Goal: Find specific page/section: Find specific page/section

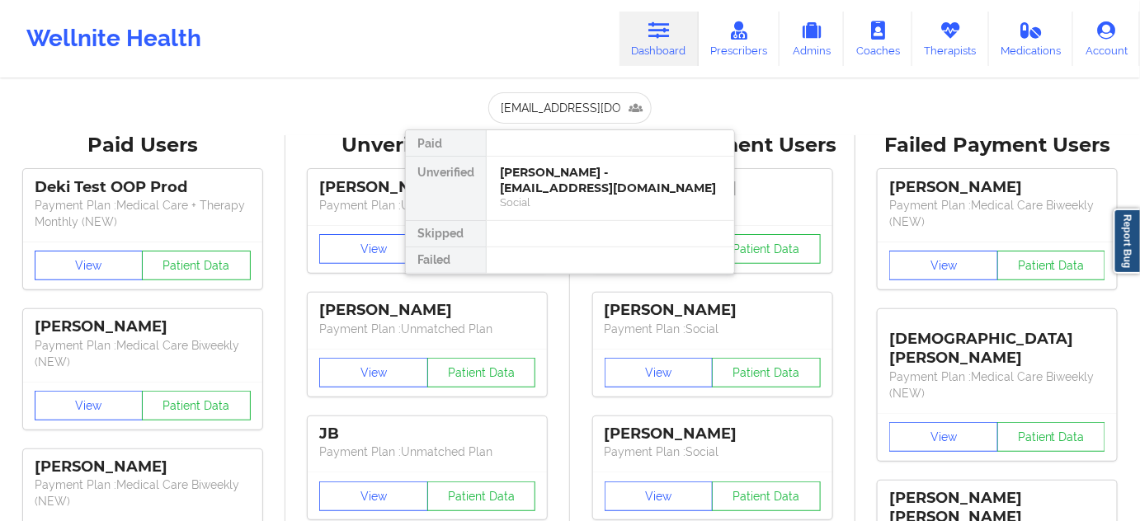
click at [549, 175] on div "[PERSON_NAME] - [EMAIL_ADDRESS][DOMAIN_NAME]" at bounding box center [610, 180] width 221 height 31
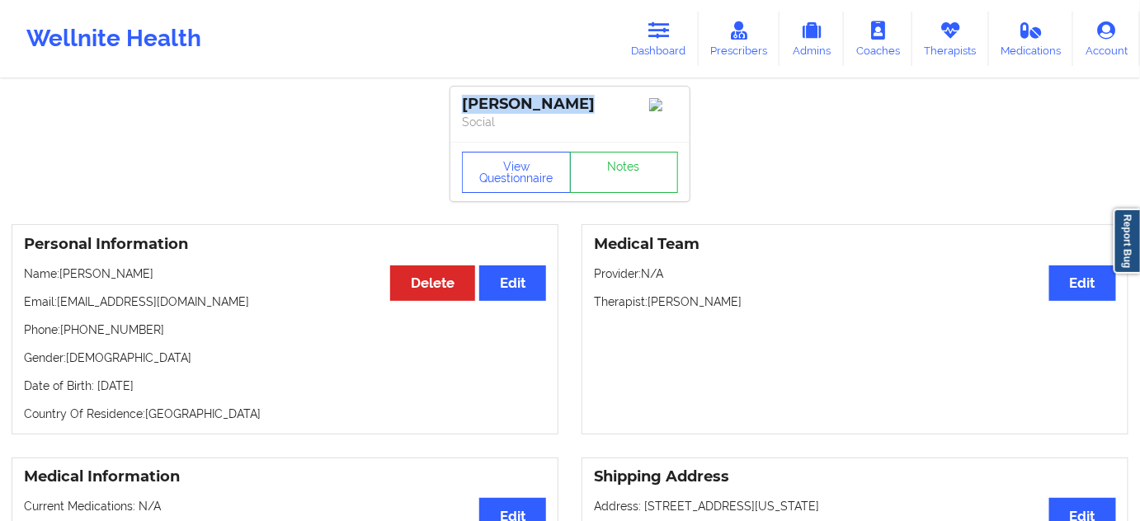
drag, startPoint x: 587, startPoint y: 104, endPoint x: 455, endPoint y: 102, distance: 132.8
click at [455, 102] on div "[PERSON_NAME] Social" at bounding box center [569, 114] width 239 height 55
copy div "[PERSON_NAME]"
click at [526, 129] on p "Social" at bounding box center [570, 122] width 216 height 17
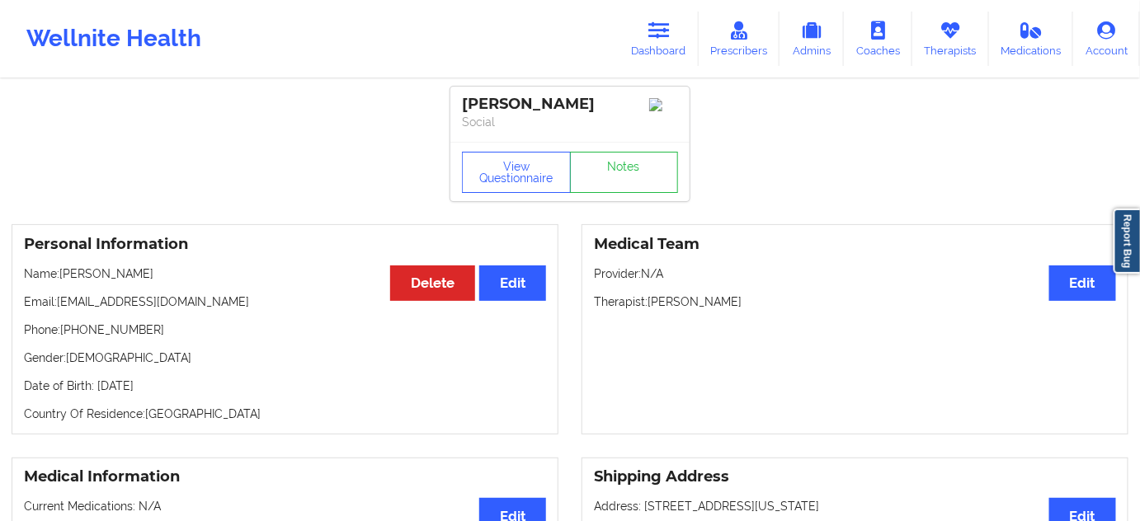
click at [499, 93] on div "[PERSON_NAME] Social" at bounding box center [569, 114] width 239 height 55
copy div "Weston"
drag, startPoint x: 648, startPoint y: 309, endPoint x: 762, endPoint y: 304, distance: 113.1
click at [762, 304] on p "Therapist: [PERSON_NAME]" at bounding box center [855, 302] width 522 height 17
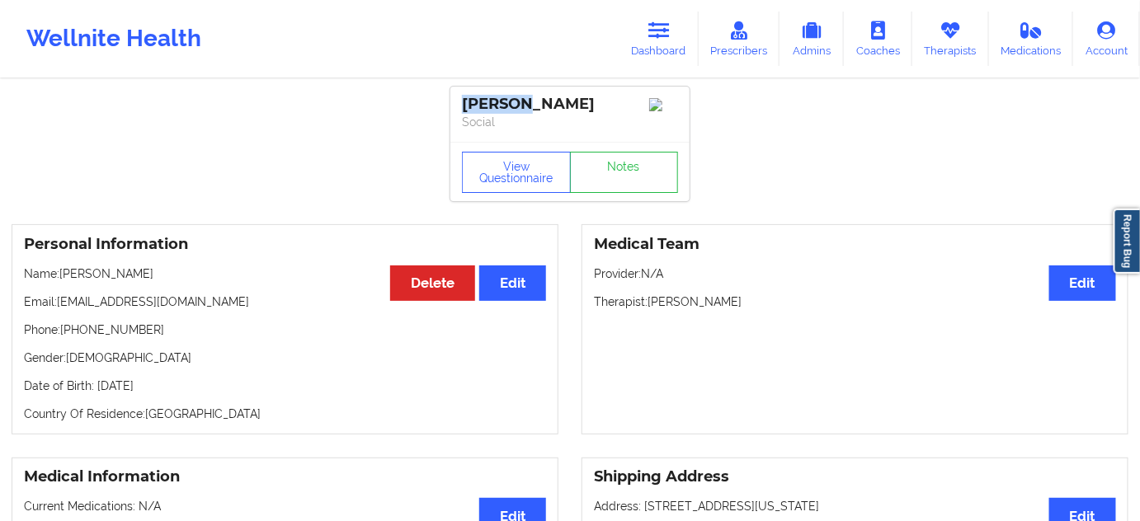
copy p "[PERSON_NAME]"
click at [527, 188] on button "View Questionnaire" at bounding box center [516, 172] width 109 height 41
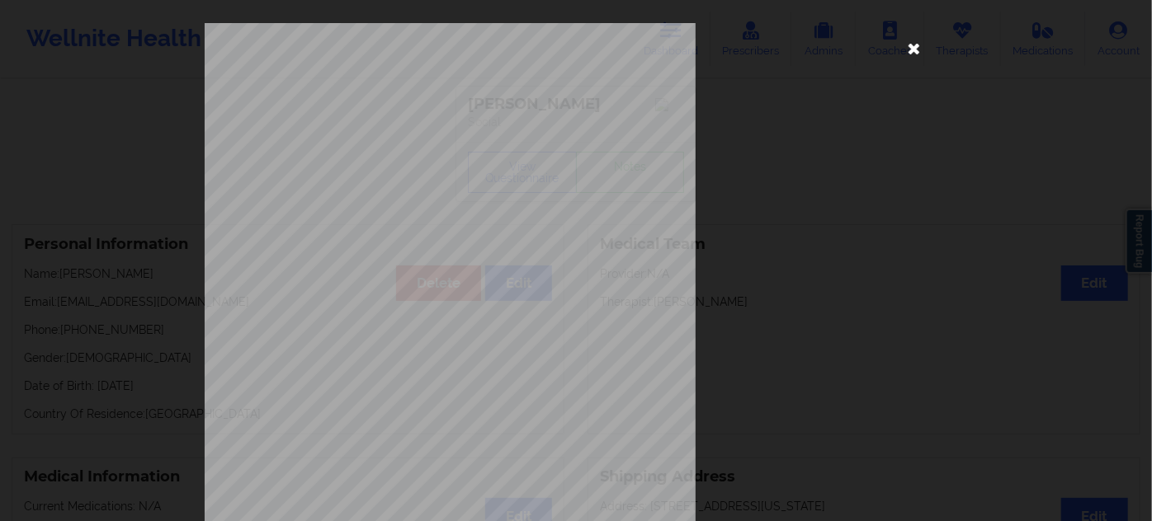
click at [918, 47] on icon at bounding box center [914, 48] width 26 height 26
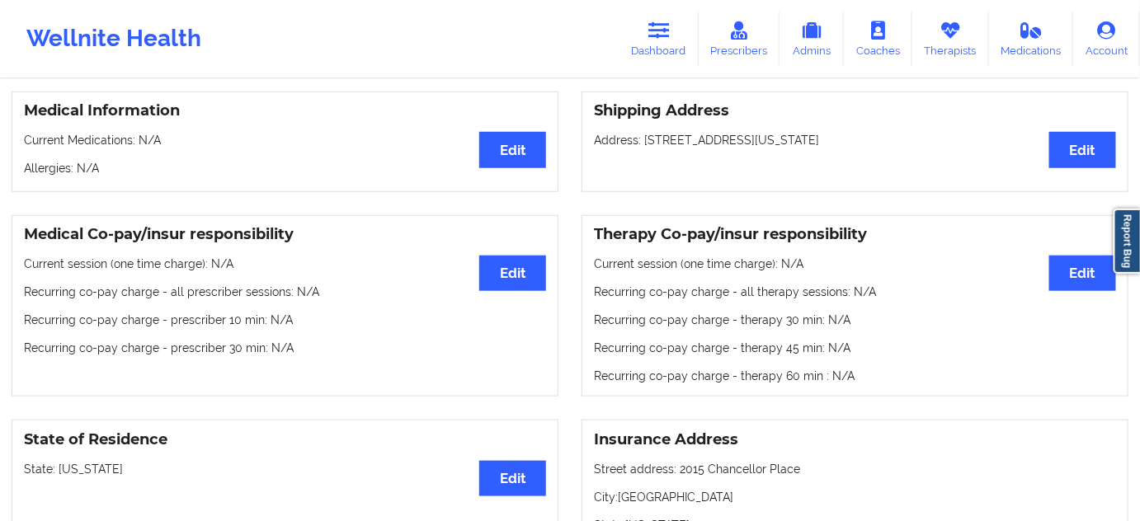
scroll to position [549, 0]
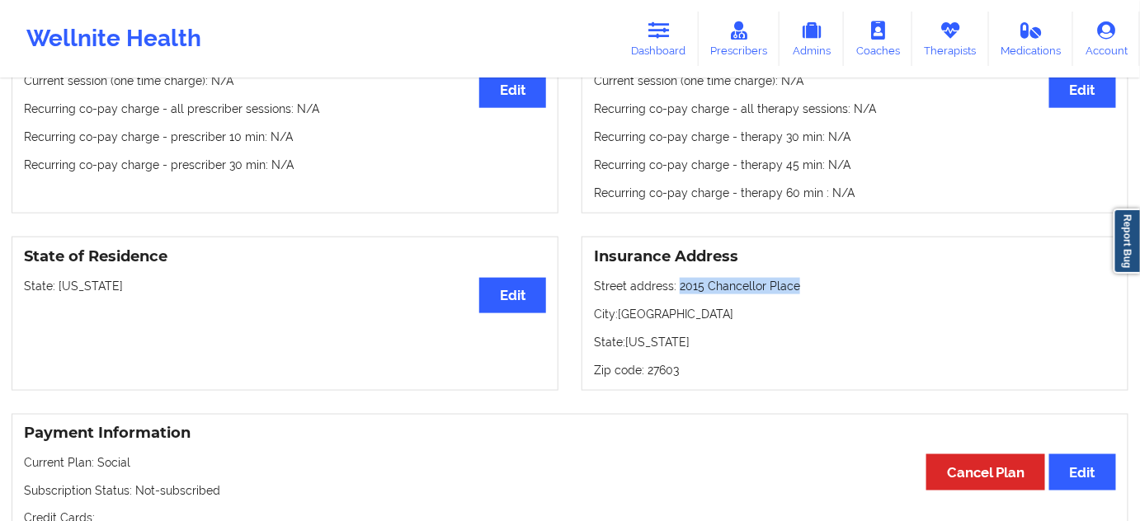
drag, startPoint x: 677, startPoint y: 292, endPoint x: 833, endPoint y: 289, distance: 156.0
click at [833, 289] on p "Street address: 2015 [GEOGRAPHIC_DATA]" at bounding box center [855, 286] width 522 height 17
copy p "2015 Chancellor Place"
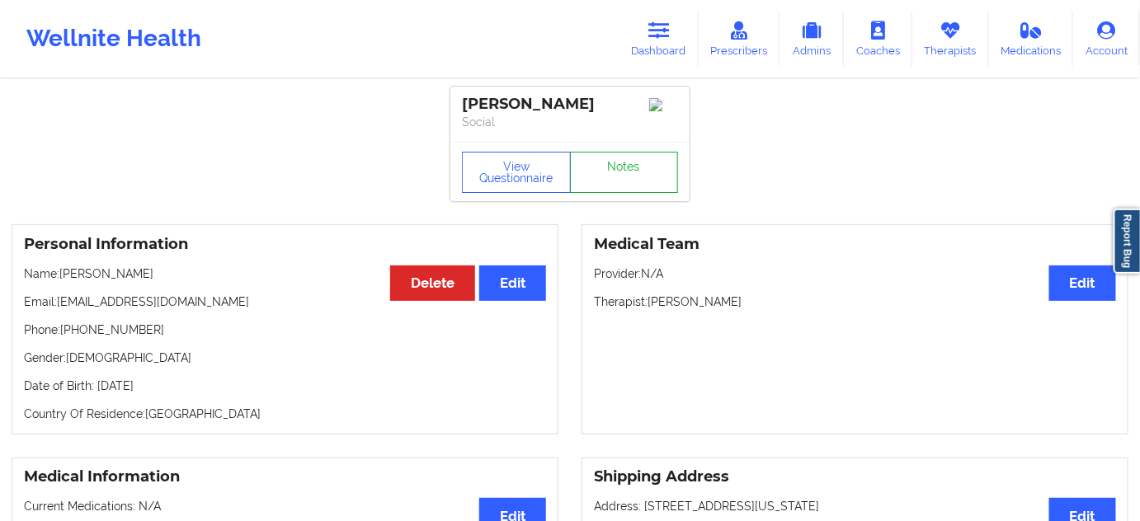
scroll to position [0, 0]
click at [625, 175] on link "Notes" at bounding box center [624, 172] width 109 height 41
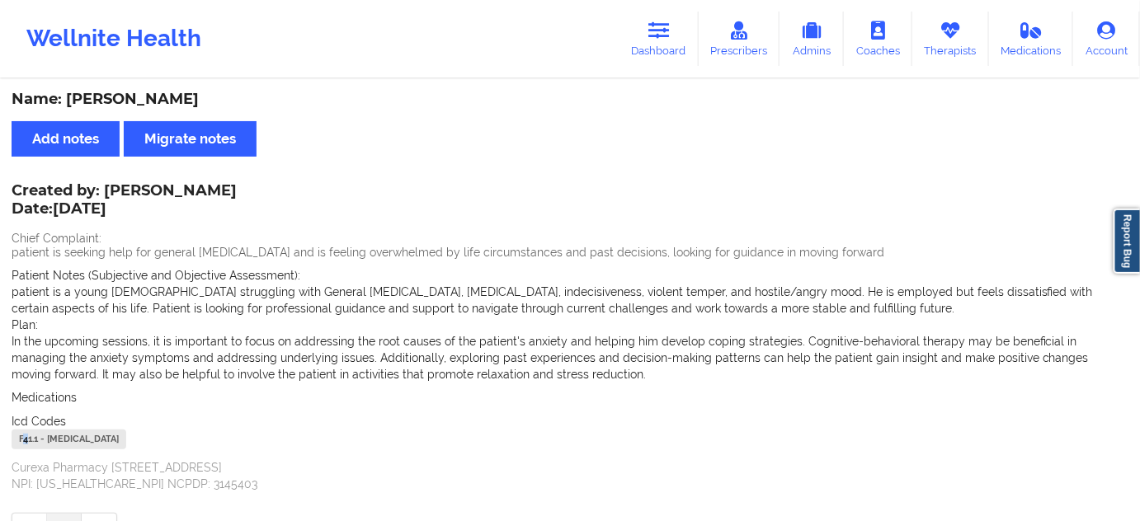
click at [28, 439] on div "F41.1 - [MEDICAL_DATA]" at bounding box center [69, 440] width 115 height 20
click at [26, 438] on div "F41.1 - [MEDICAL_DATA]" at bounding box center [69, 440] width 115 height 20
copy div "F41.1"
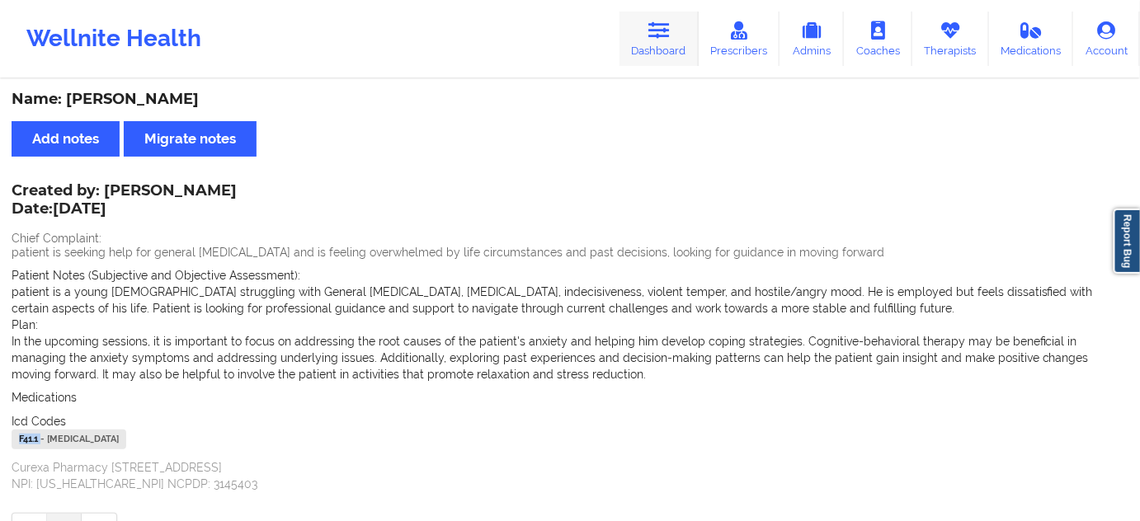
click at [645, 44] on link "Dashboard" at bounding box center [659, 39] width 79 height 54
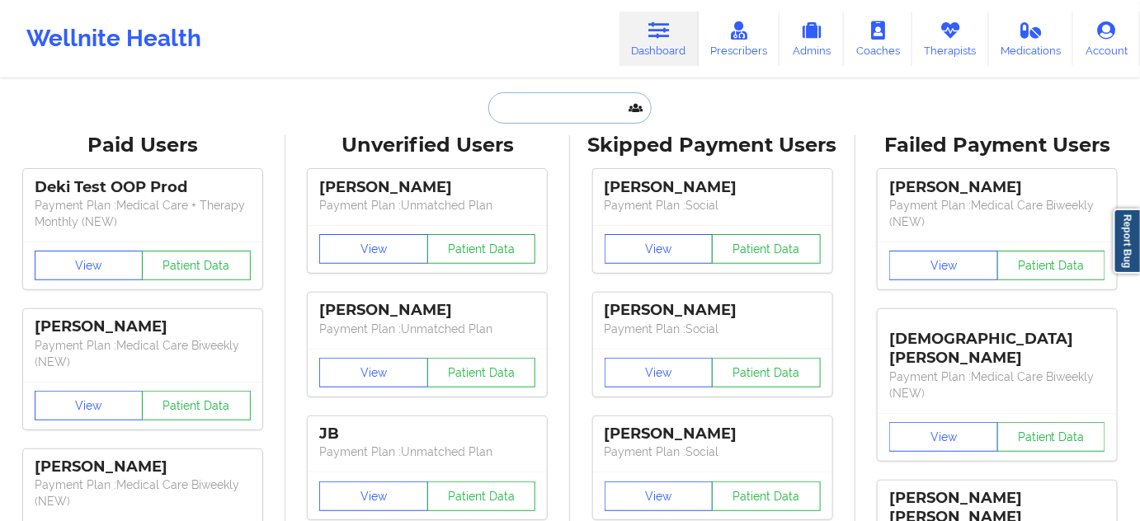
click at [578, 98] on input "text" at bounding box center [569, 107] width 163 height 31
paste input "[EMAIL_ADDRESS][DOMAIN_NAME]"
type input "[EMAIL_ADDRESS][DOMAIN_NAME]"
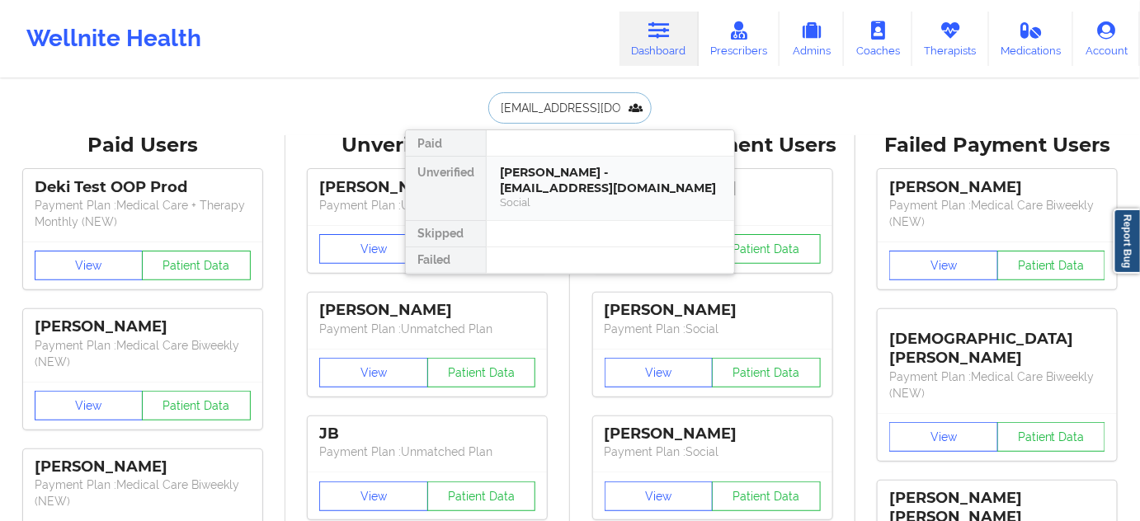
click at [548, 181] on div "[PERSON_NAME] - [EMAIL_ADDRESS][DOMAIN_NAME]" at bounding box center [610, 180] width 221 height 31
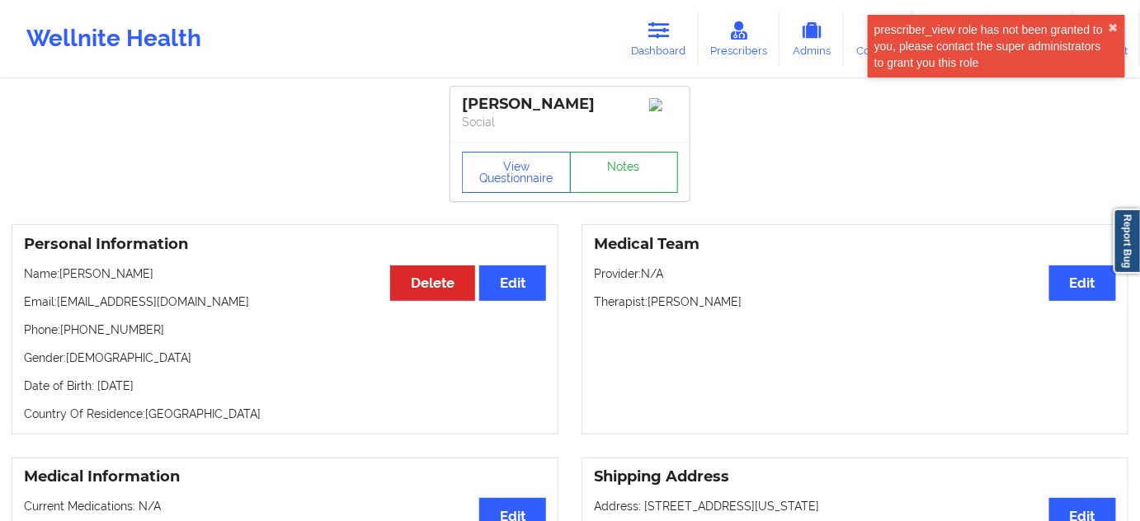
click at [576, 182] on link "Notes" at bounding box center [624, 172] width 109 height 41
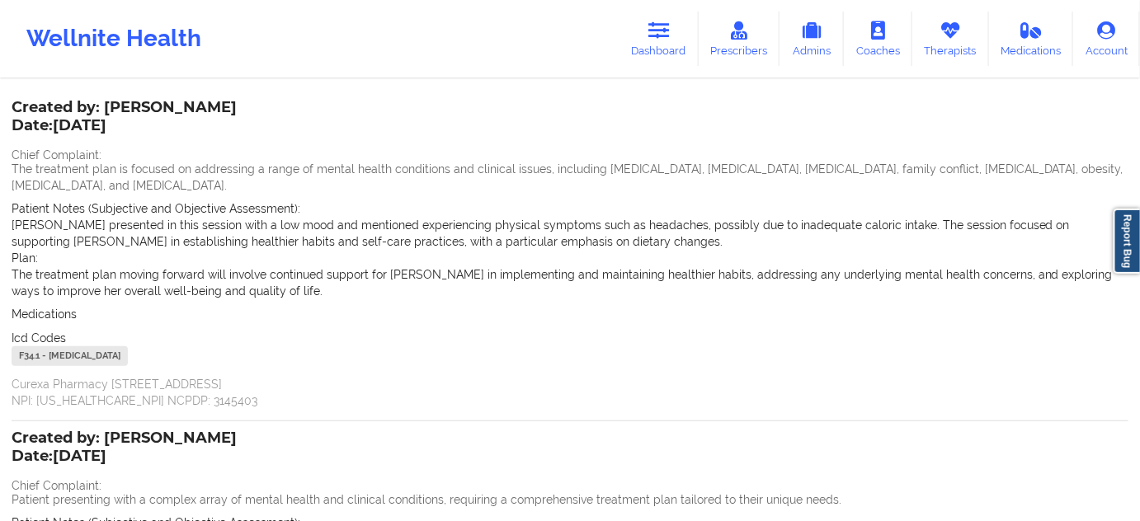
scroll to position [149, 0]
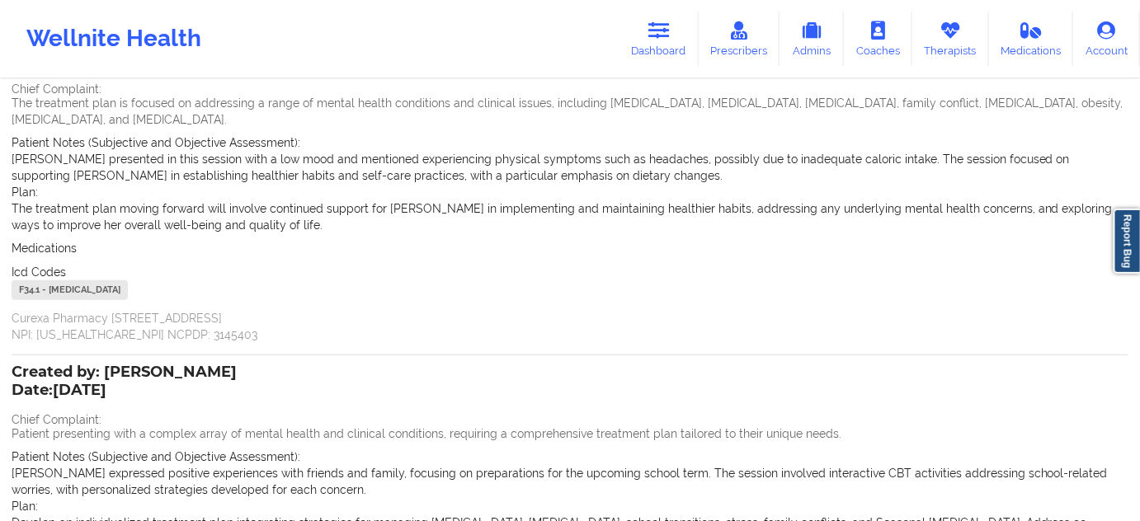
click at [28, 290] on div "F34.1 - [MEDICAL_DATA]" at bounding box center [70, 291] width 116 height 20
copy div "F34.1"
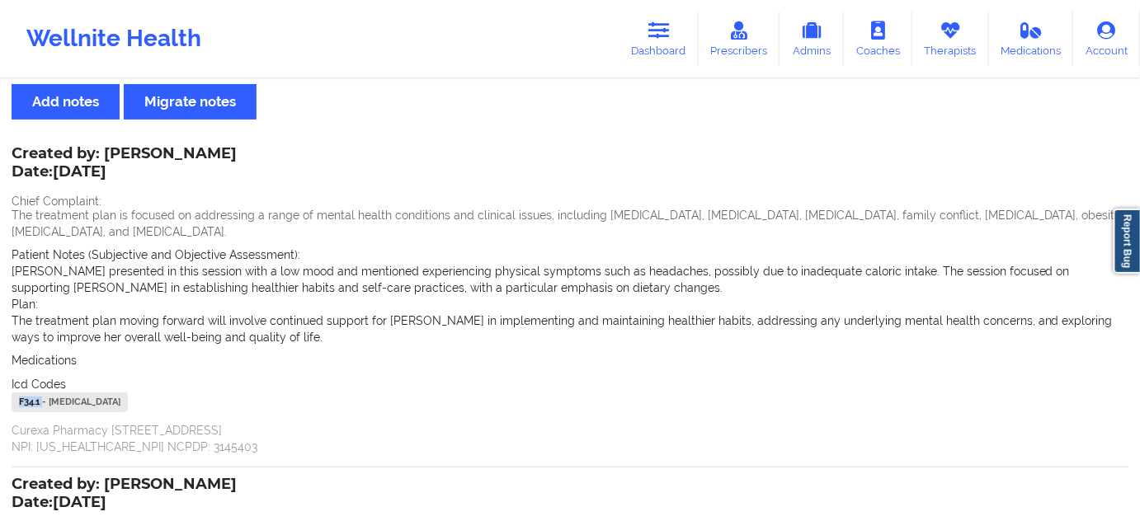
scroll to position [0, 0]
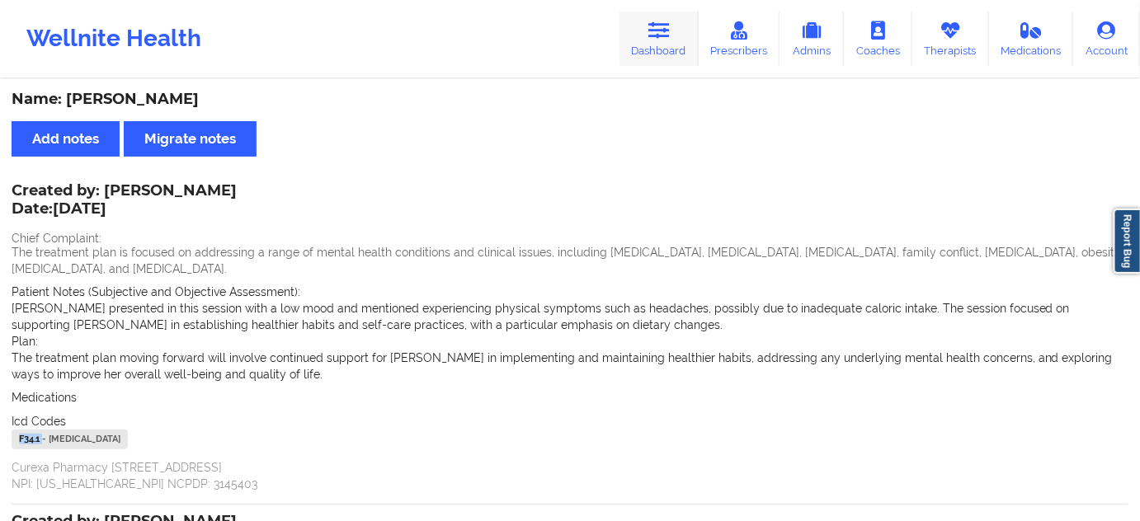
click at [642, 42] on link "Dashboard" at bounding box center [659, 39] width 79 height 54
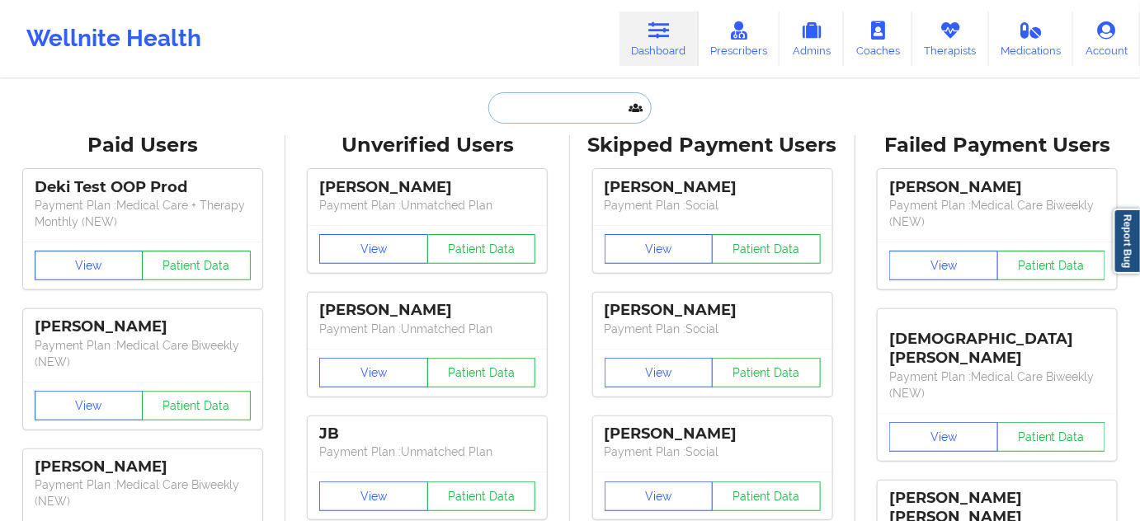
click at [574, 120] on input "text" at bounding box center [569, 107] width 163 height 31
paste input "17708330697"
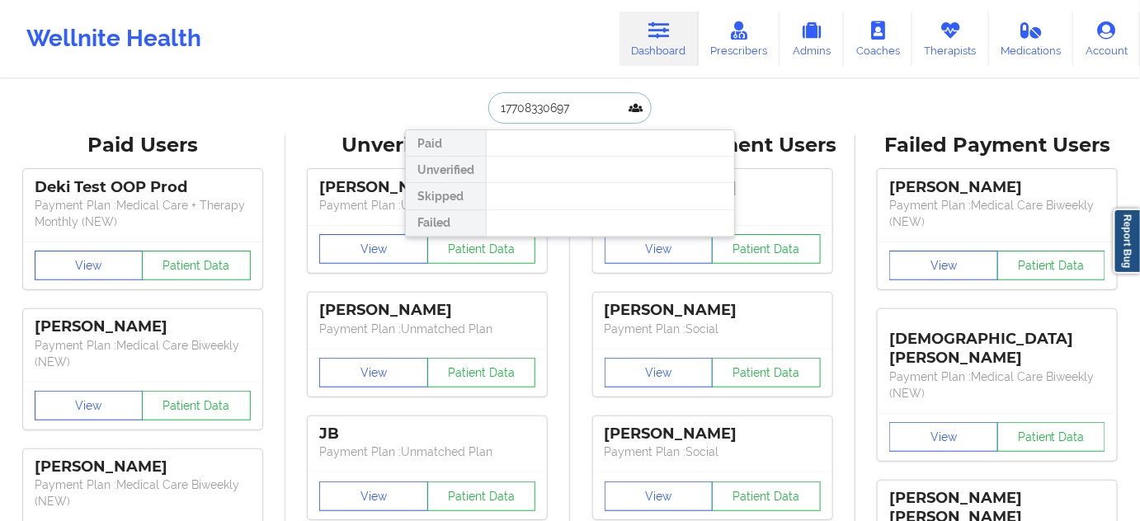
paste input "[EMAIL_ADDRESS][DOMAIN_NAME]"
type input "[EMAIL_ADDRESS][DOMAIN_NAME]"
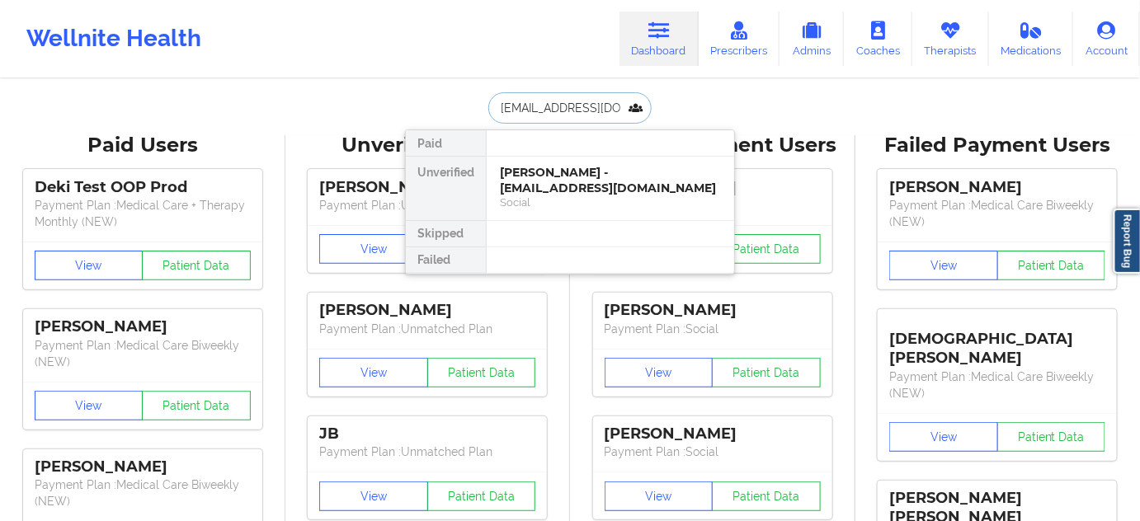
click at [552, 185] on div "[PERSON_NAME] - [EMAIL_ADDRESS][DOMAIN_NAME]" at bounding box center [610, 180] width 221 height 31
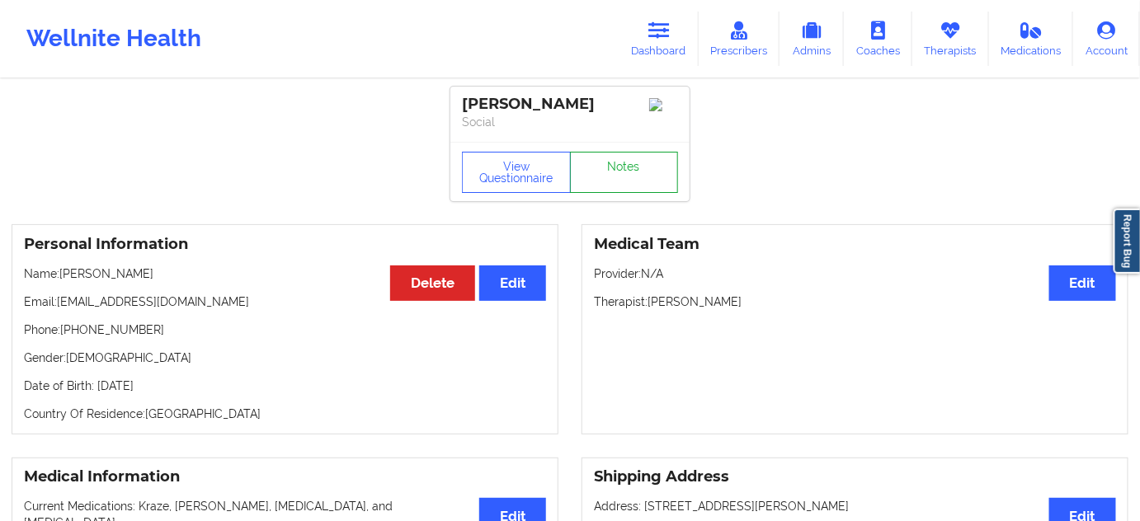
click at [596, 167] on link "Notes" at bounding box center [624, 172] width 109 height 41
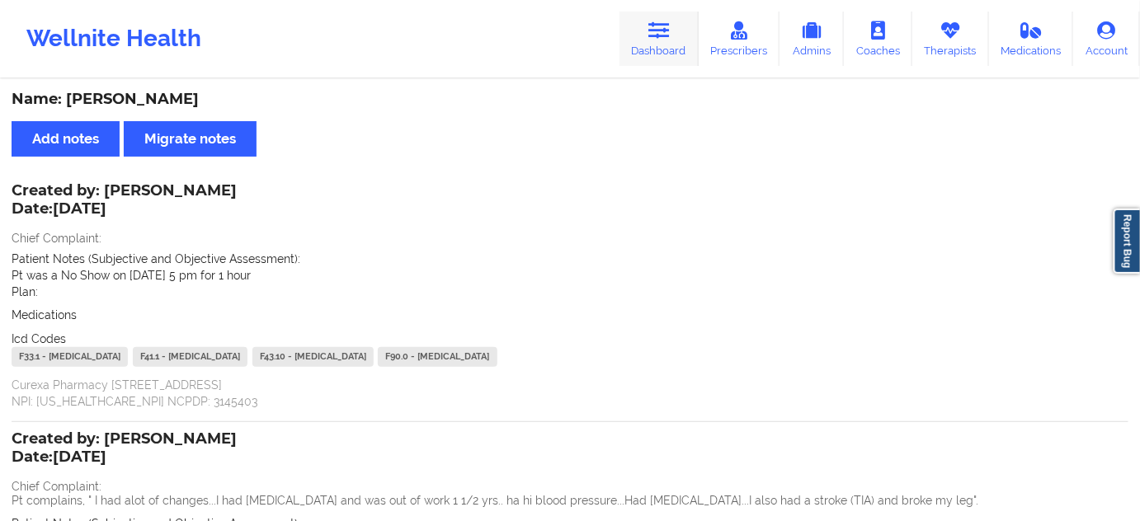
click at [650, 26] on link "Dashboard" at bounding box center [659, 39] width 79 height 54
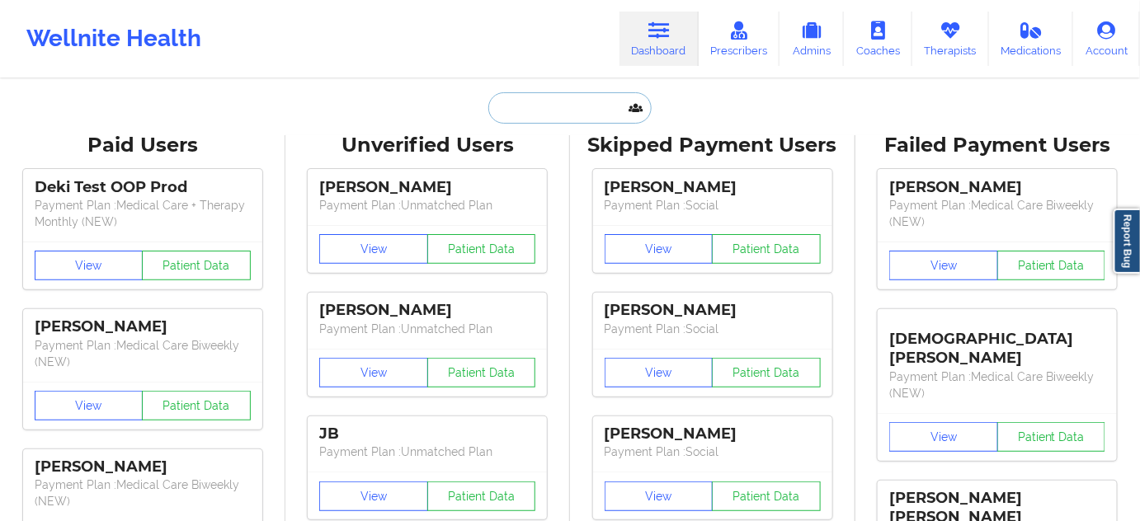
click at [598, 111] on input "text" at bounding box center [569, 107] width 163 height 31
paste input "[EMAIL_ADDRESS][DOMAIN_NAME]"
type input "[EMAIL_ADDRESS][DOMAIN_NAME]"
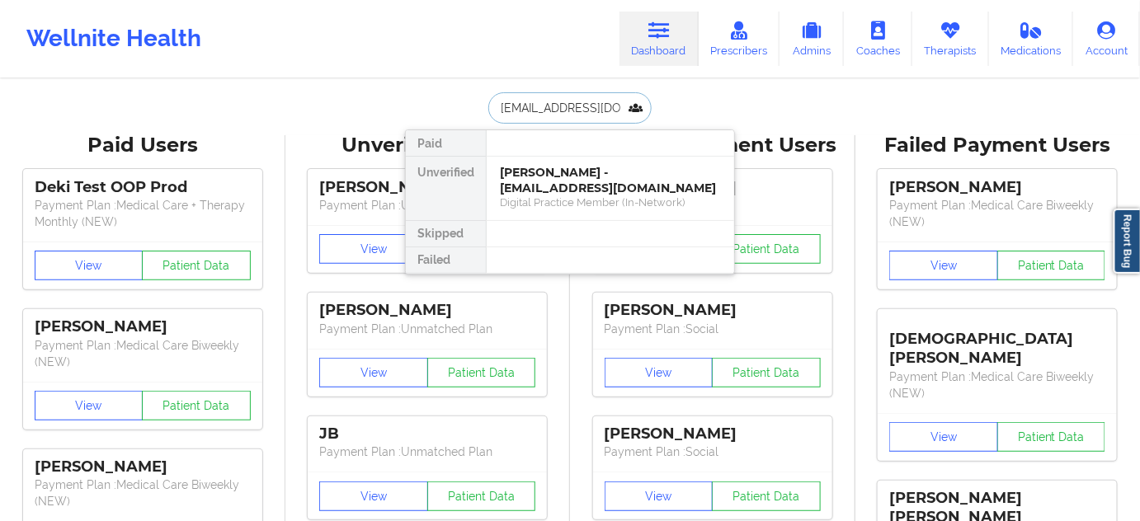
click at [559, 177] on div "[PERSON_NAME] - [EMAIL_ADDRESS][DOMAIN_NAME]" at bounding box center [610, 180] width 221 height 31
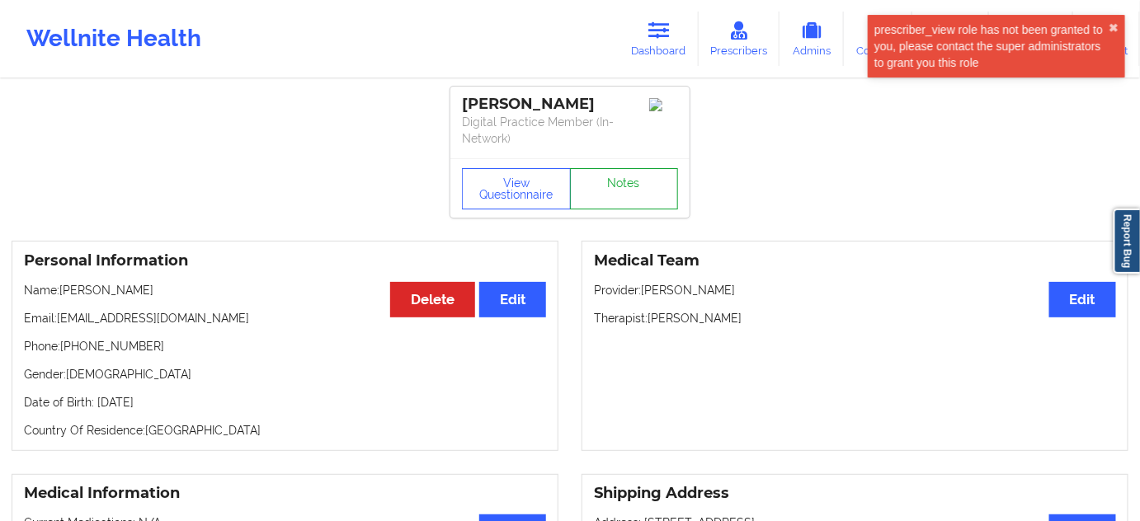
click at [612, 184] on link "Notes" at bounding box center [624, 188] width 109 height 41
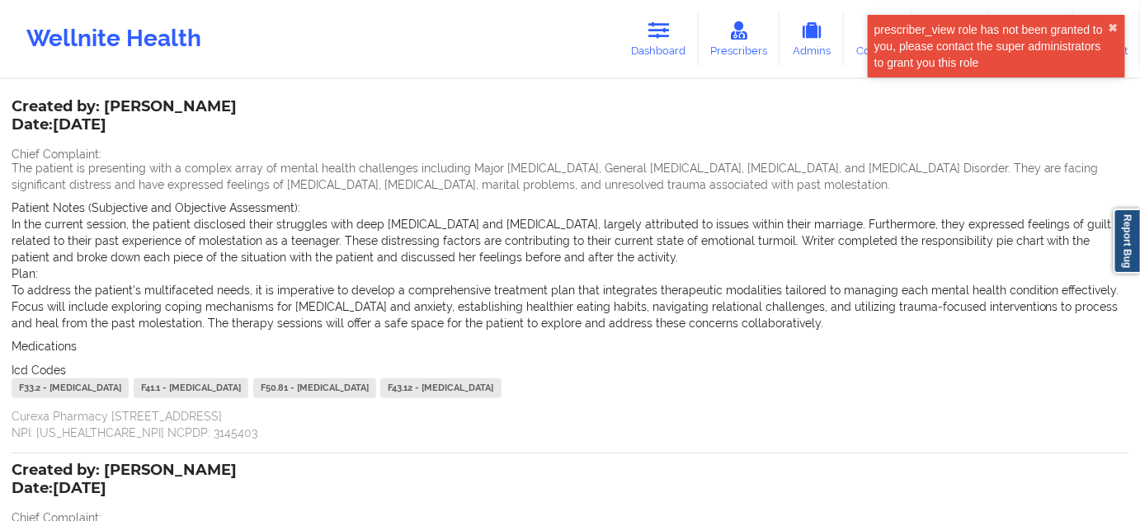
scroll to position [100, 0]
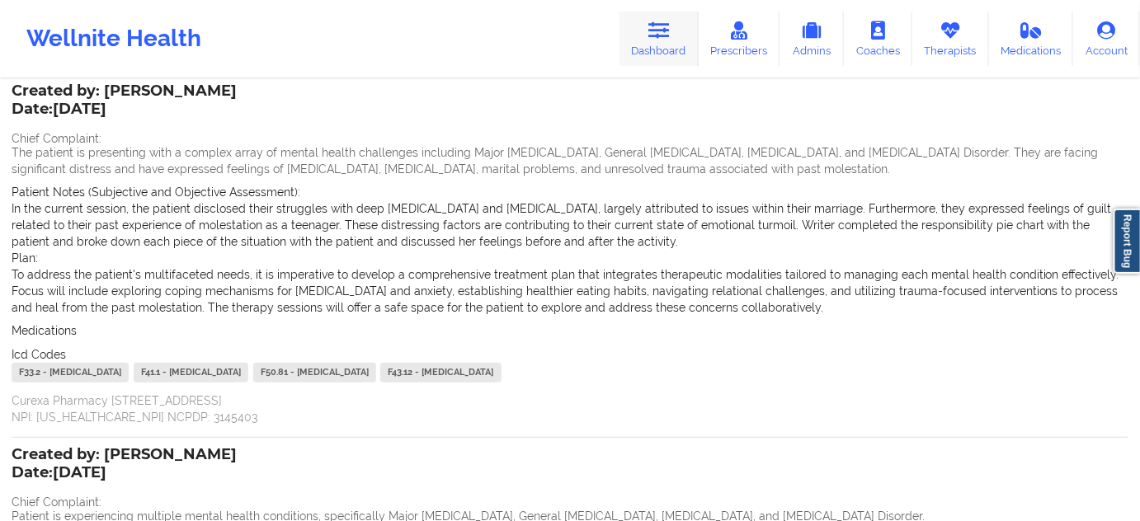
click at [651, 56] on link "Dashboard" at bounding box center [659, 39] width 79 height 54
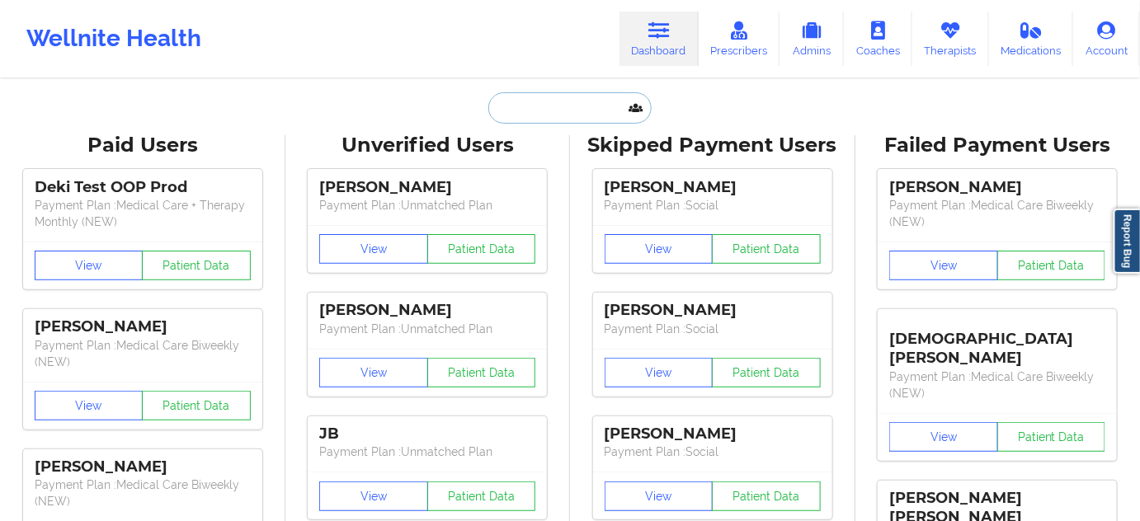
click at [556, 111] on input "text" at bounding box center [569, 107] width 163 height 31
paste input "[PERSON_NAME][EMAIL_ADDRESS][DOMAIN_NAME]"
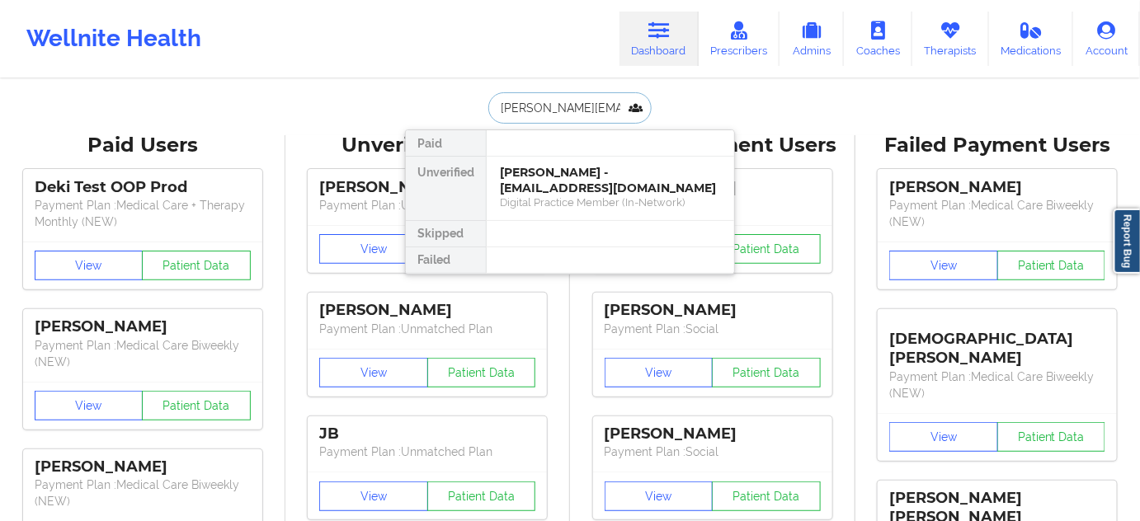
scroll to position [0, 35]
type input "[PERSON_NAME][EMAIL_ADDRESS][DOMAIN_NAME]"
